Goal: Task Accomplishment & Management: Complete application form

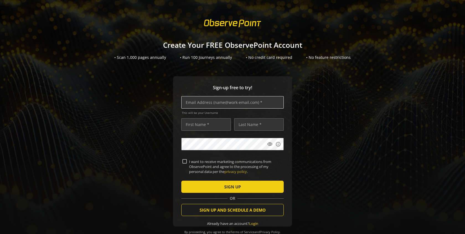
click at [218, 107] on input "text" at bounding box center [232, 102] width 102 height 12
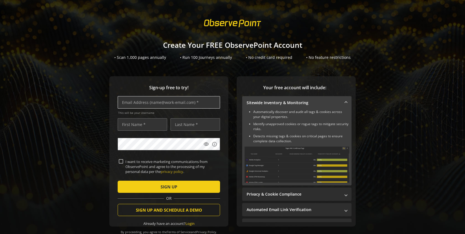
click at [191, 102] on input "text" at bounding box center [169, 102] width 102 height 12
type input "[PERSON_NAME][EMAIL_ADDRESS][DOMAIN_NAME]"
click at [149, 122] on input "text" at bounding box center [143, 124] width 50 height 12
type input "[PERSON_NAME]"
click at [180, 120] on input "text" at bounding box center [195, 124] width 50 height 12
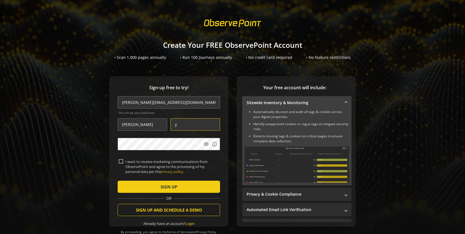
type input "y"
click at [207, 146] on mat-icon "visibility" at bounding box center [206, 145] width 6 height 6
click at [207, 146] on mat-icon "visibility_off" at bounding box center [206, 145] width 6 height 6
click at [188, 187] on span "submit" at bounding box center [169, 186] width 102 height 13
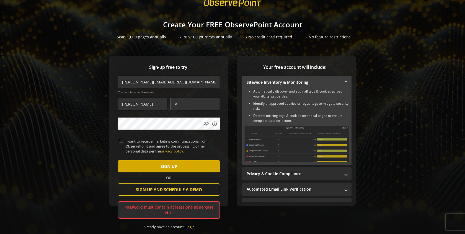
scroll to position [24, 0]
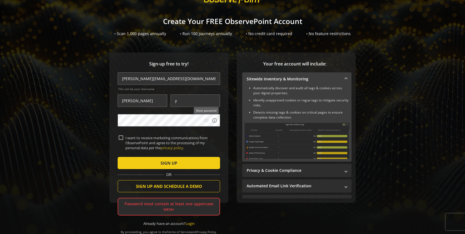
click at [206, 120] on mat-icon "visibility" at bounding box center [206, 121] width 6 height 6
click at [148, 81] on input "[PERSON_NAME][EMAIL_ADDRESS][DOMAIN_NAME]" at bounding box center [169, 79] width 102 height 12
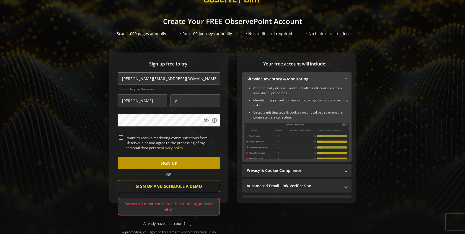
click at [187, 161] on span "submit" at bounding box center [169, 163] width 102 height 13
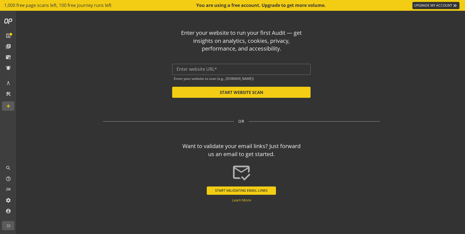
click at [155, 119] on div "OR" at bounding box center [241, 122] width 277 height 6
click at [150, 151] on div "Want to validate your email links? Just forward us an email to get started. [PE…" at bounding box center [241, 170] width 277 height 65
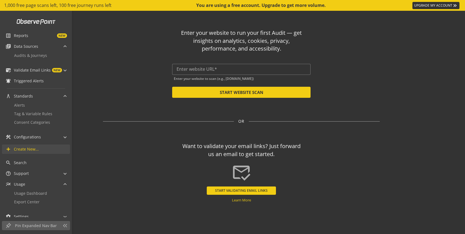
click at [25, 149] on span "Create New..." at bounding box center [26, 150] width 25 height 6
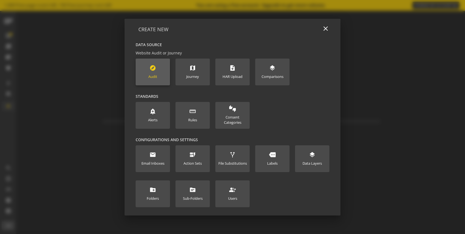
click at [144, 72] on new-data-option "explore Audit" at bounding box center [153, 72] width 34 height 27
click at [151, 71] on div "explore Audit" at bounding box center [152, 72] width 9 height 15
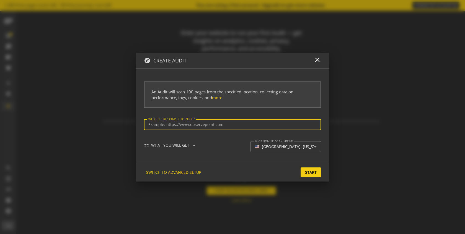
click at [169, 123] on input "Website url/domain to Audit" at bounding box center [232, 125] width 168 height 5
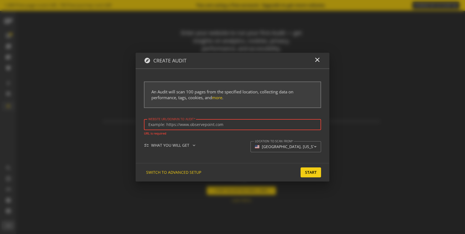
click at [182, 125] on input "Website url/domain to Audit" at bounding box center [232, 125] width 168 height 5
paste input "[URL][DOMAIN_NAME]"
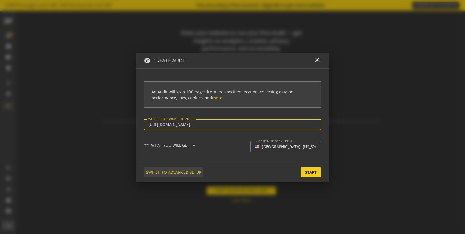
type input "[URL][DOMAIN_NAME]"
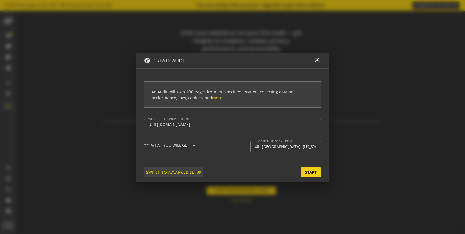
click at [175, 170] on span "SWITCH TO ADVANCED SETUP" at bounding box center [173, 173] width 55 height 10
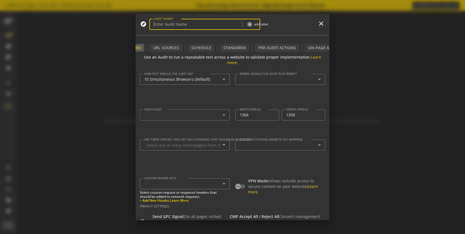
type input "Simple Audit - [DATE] 3:12pm"
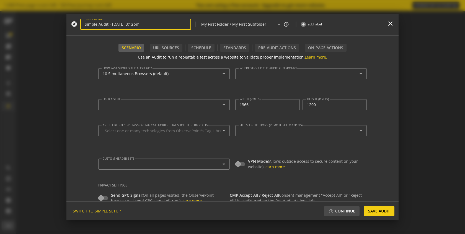
type textarea "[PERSON_NAME][EMAIL_ADDRESS][DOMAIN_NAME]"
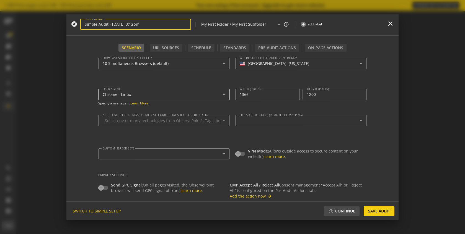
scroll to position [11, 0]
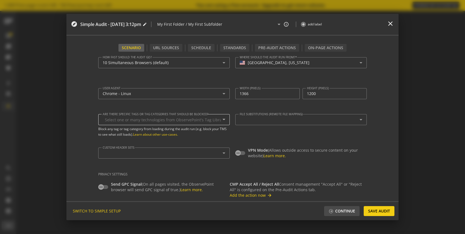
click at [223, 121] on mat-icon "arrow_drop_down" at bounding box center [223, 119] width 13 height 7
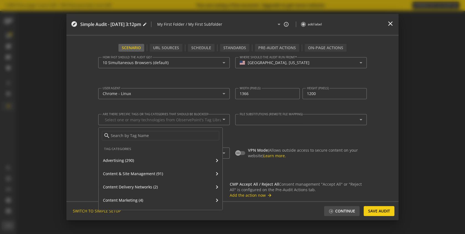
click at [68, 107] on div at bounding box center [232, 117] width 465 height 234
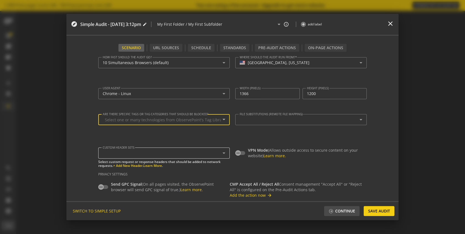
click at [113, 152] on div at bounding box center [163, 153] width 120 height 5
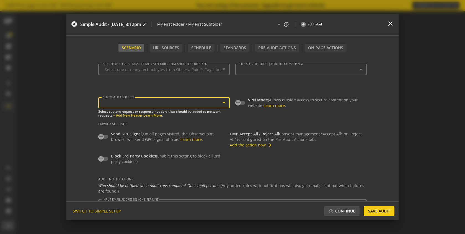
scroll to position [110, 0]
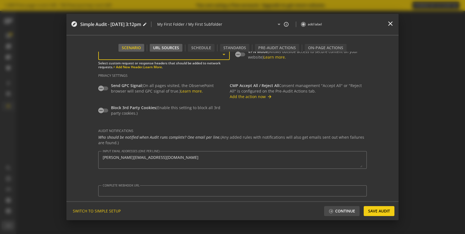
click at [171, 47] on div "URL Sources" at bounding box center [166, 48] width 33 height 8
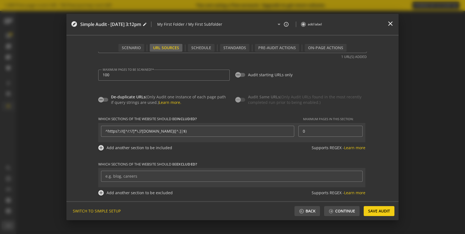
scroll to position [68, 0]
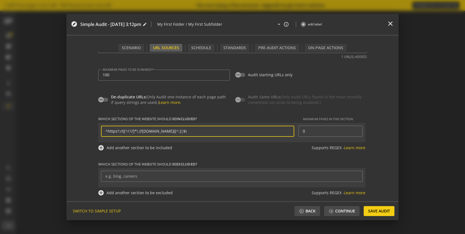
click at [178, 132] on input "^https?://([^/:\?]*\.)?[DOMAIN_NAME]([^.]|$)" at bounding box center [197, 131] width 184 height 5
click at [211, 159] on div "Which sections of the website should be included? Maximum pages in this section…" at bounding box center [232, 156] width 268 height 91
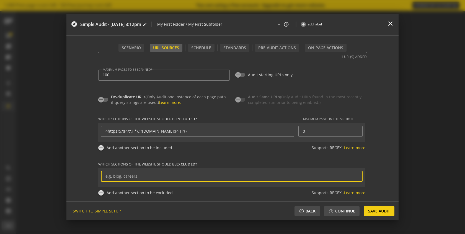
click at [173, 178] on input at bounding box center [231, 176] width 253 height 5
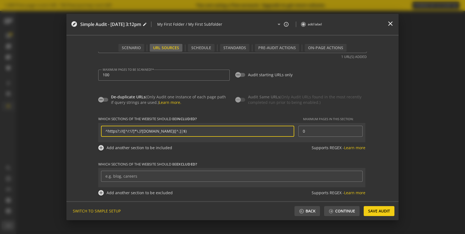
click at [255, 129] on input "^https?://([^/:\?]*\.)?[DOMAIN_NAME]([^.]|$)" at bounding box center [197, 131] width 184 height 5
paste input "[URL][DOMAIN_NAME]"
type input "[URL][DOMAIN_NAME]"
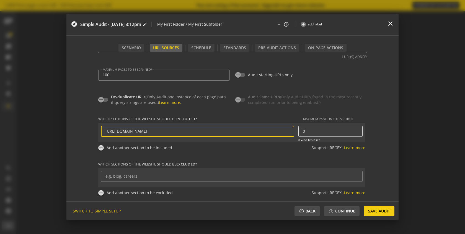
scroll to position [0, 0]
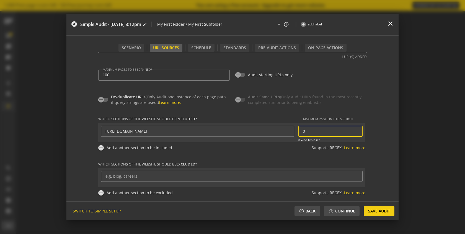
click at [337, 132] on input "0" at bounding box center [330, 131] width 55 height 5
type input "10"
click at [268, 154] on div "Which sections of the website should be included? Maximum pages in this section…" at bounding box center [232, 137] width 268 height 40
